Goal: Information Seeking & Learning: Learn about a topic

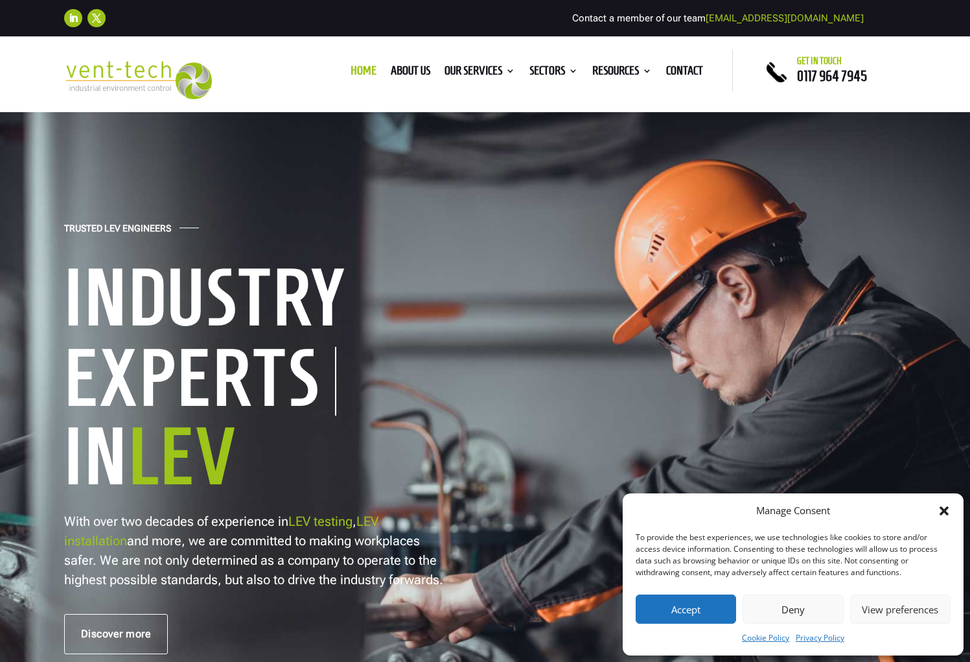
click at [686, 609] on button "Accept" at bounding box center [686, 608] width 100 height 29
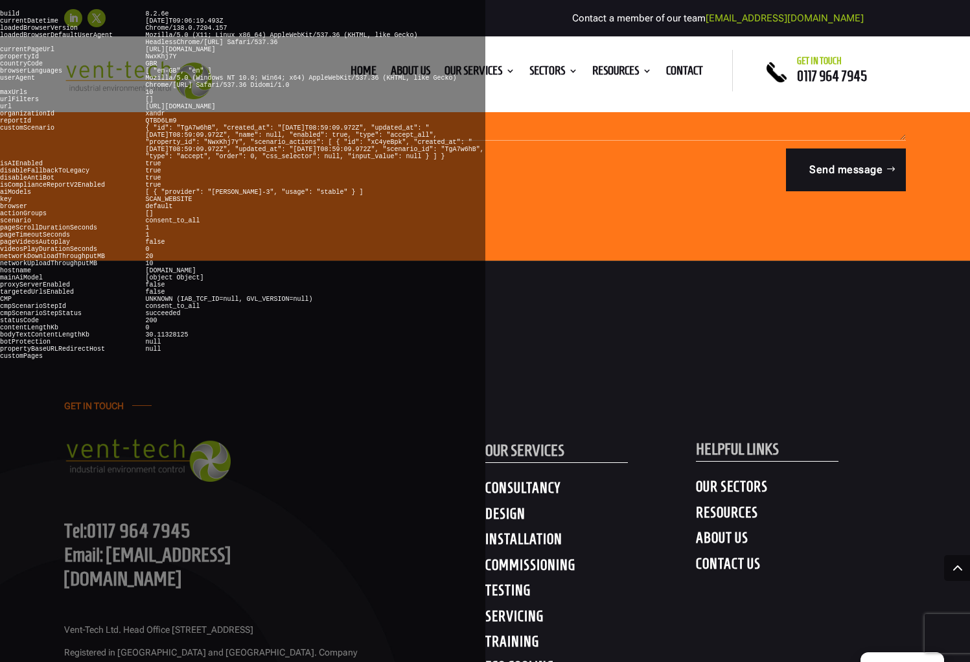
scroll to position [1105, 0]
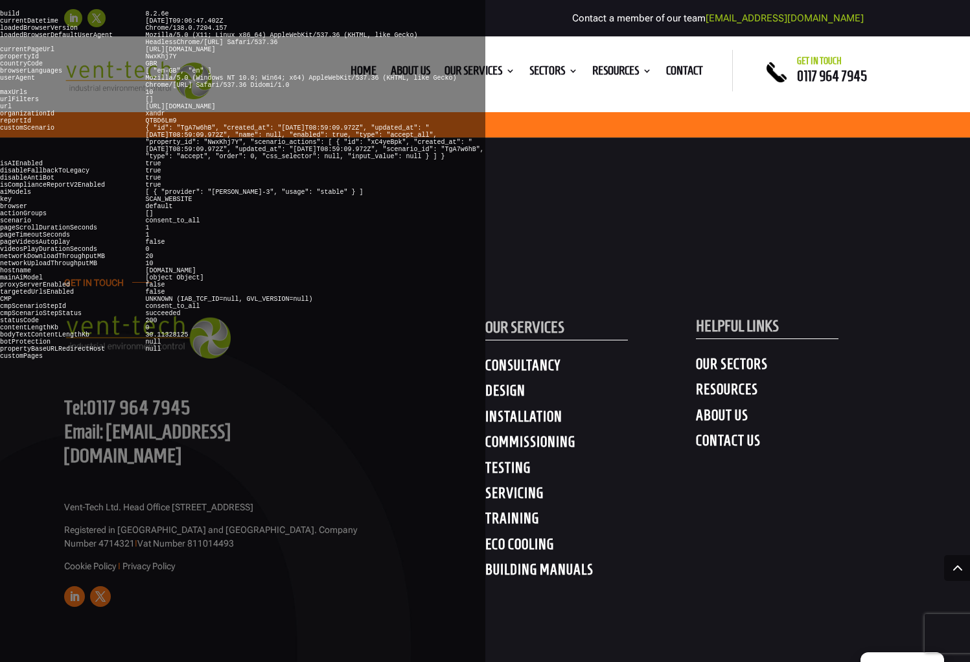
scroll to position [5044, 0]
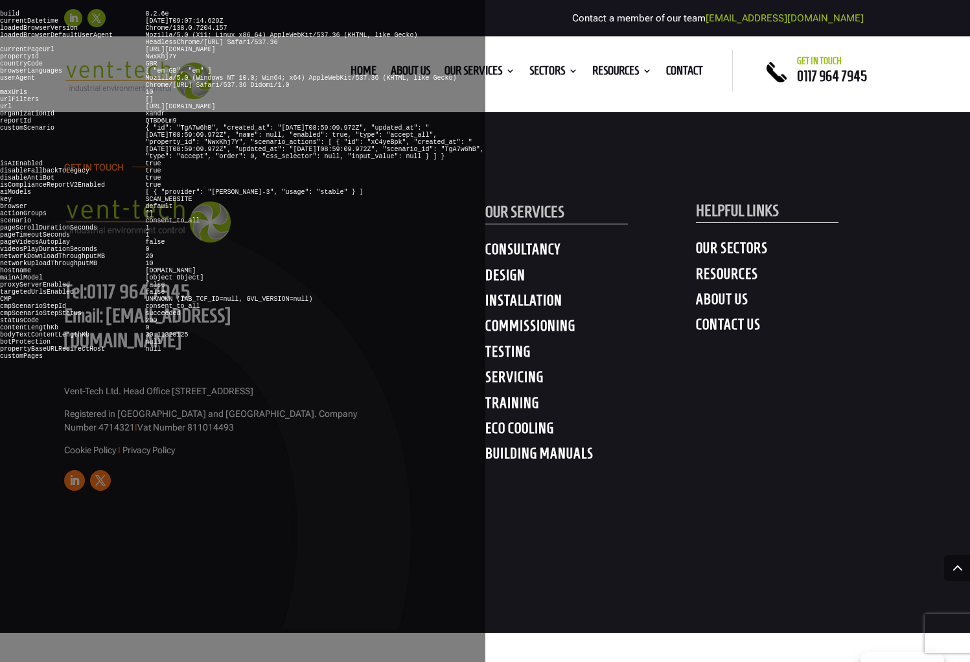
scroll to position [6872, 0]
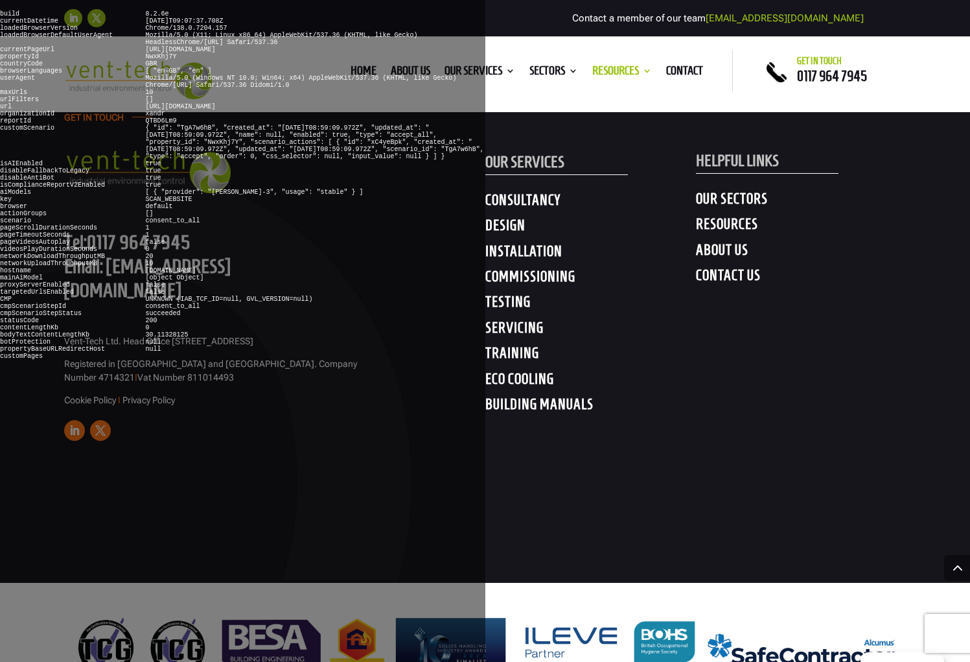
scroll to position [1400, 0]
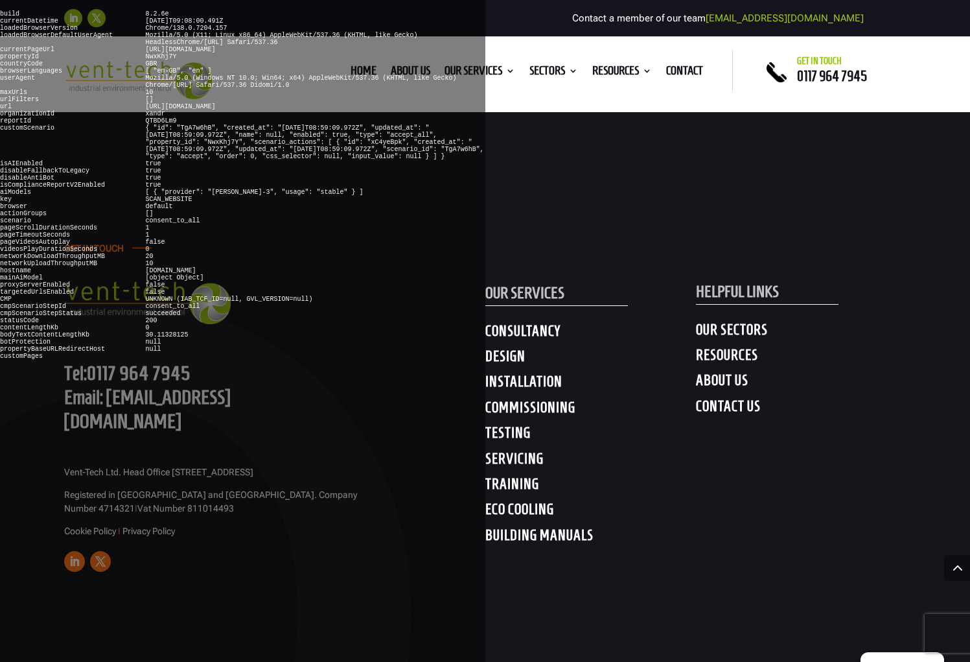
scroll to position [5030, 0]
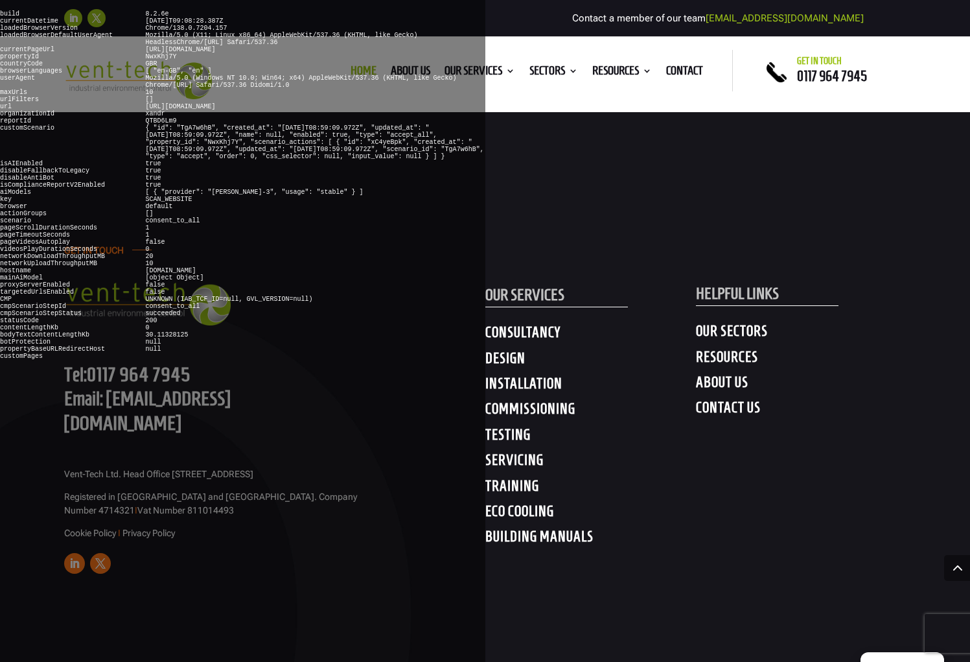
scroll to position [6588, 0]
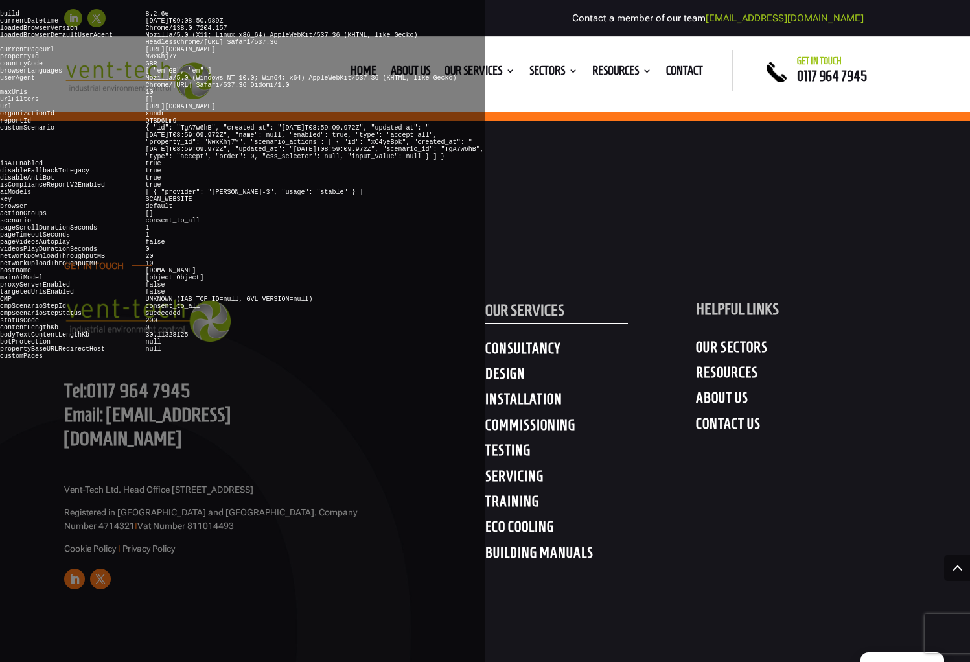
scroll to position [2132, 0]
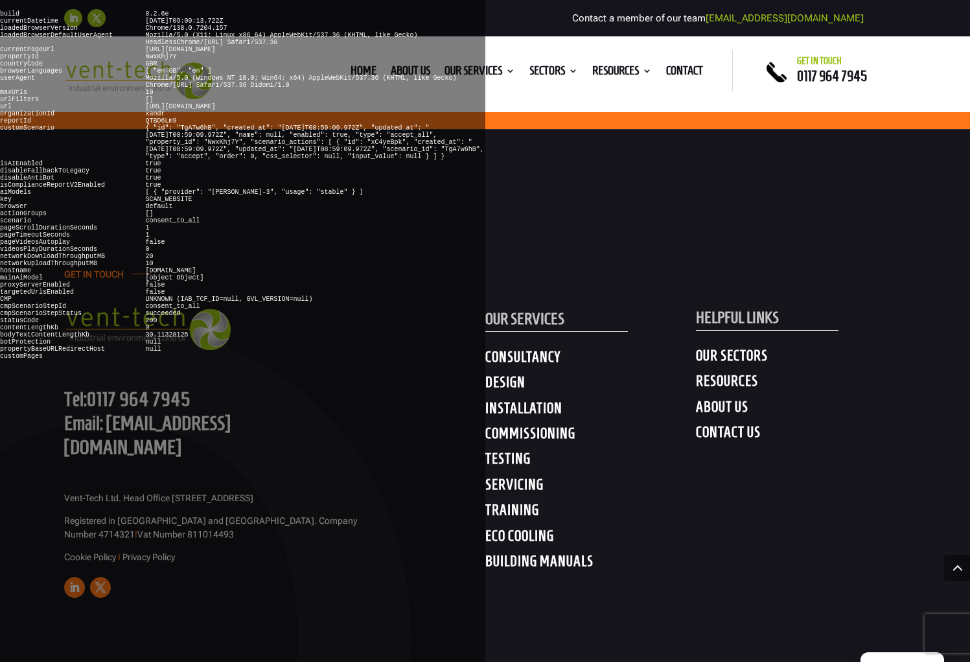
scroll to position [4258, 0]
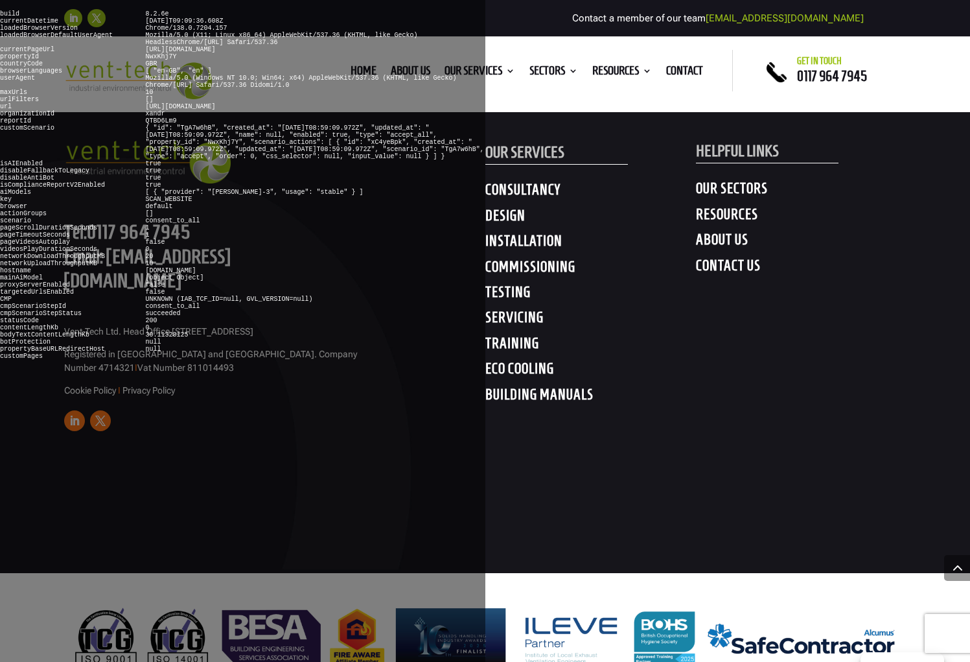
scroll to position [2730, 0]
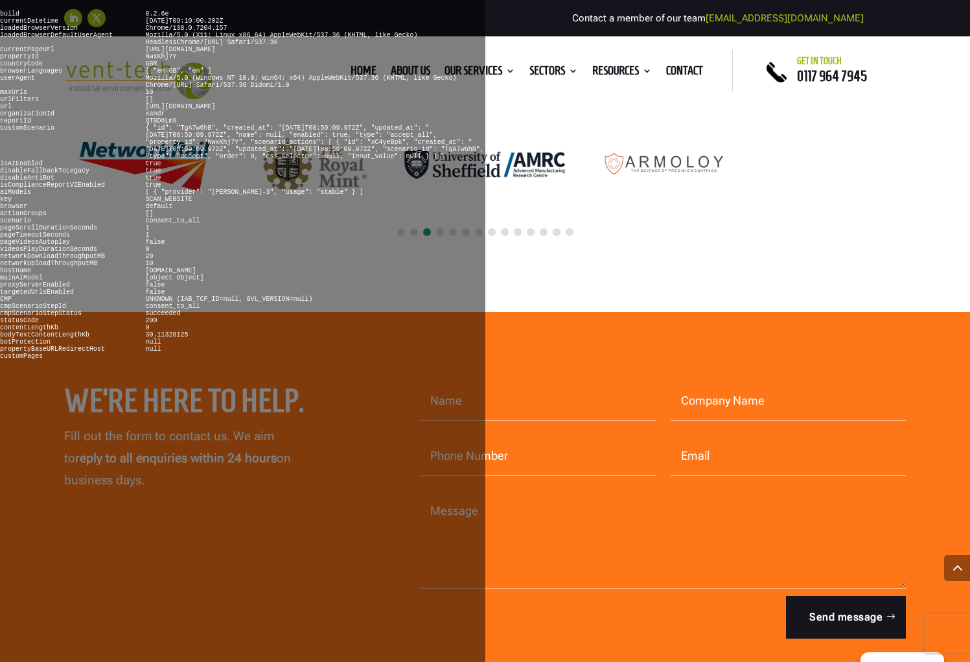
scroll to position [3886, 0]
